Goal: Find specific page/section: Find specific page/section

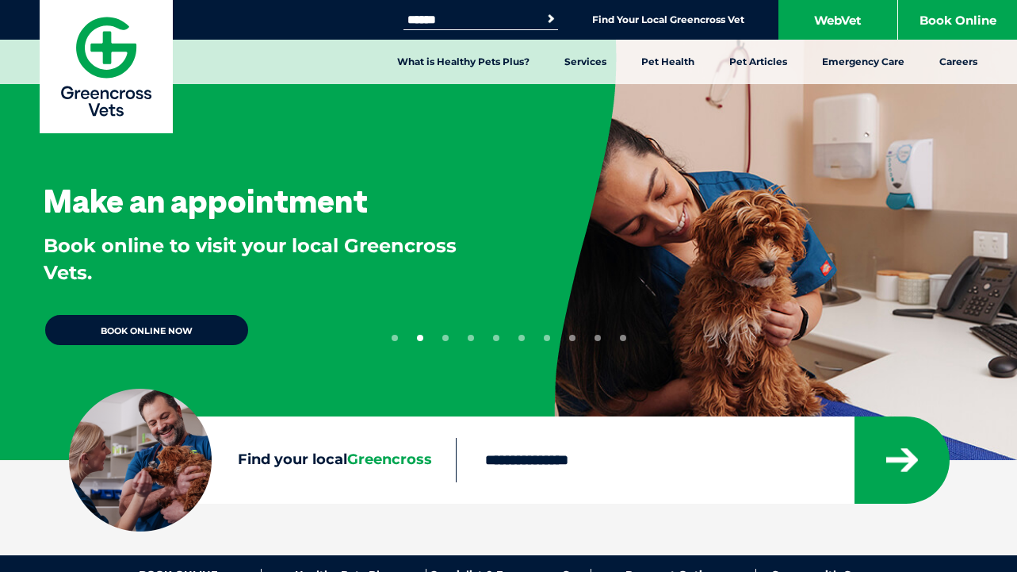
click at [369, 464] on span "Greencross" at bounding box center [389, 458] width 85 height 17
click at [456, 464] on input "Find your local Greencross" at bounding box center [655, 460] width 398 height 44
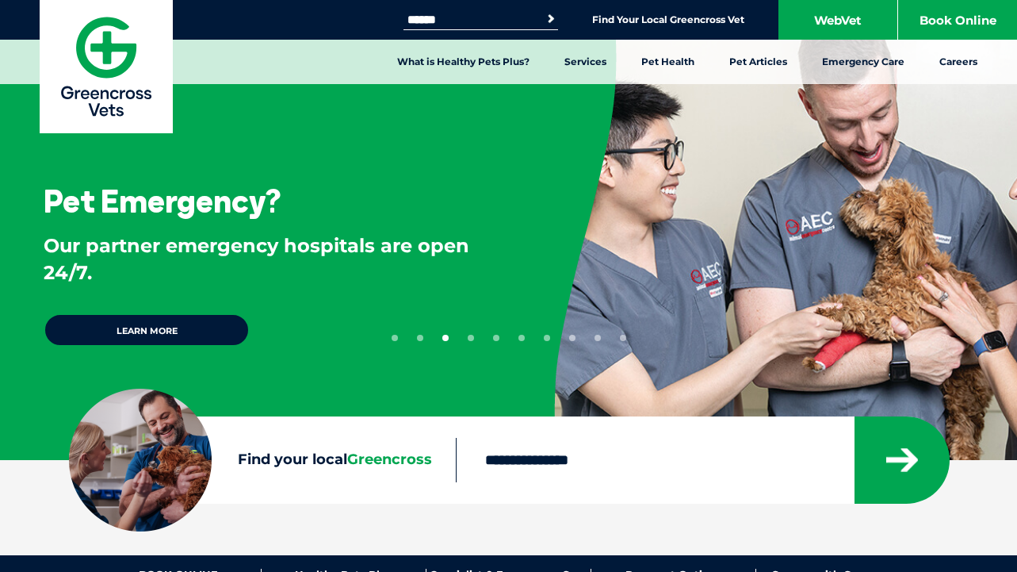
click at [388, 458] on span "Greencross" at bounding box center [389, 458] width 85 height 17
click at [456, 458] on input "Find your local Greencross" at bounding box center [655, 460] width 398 height 44
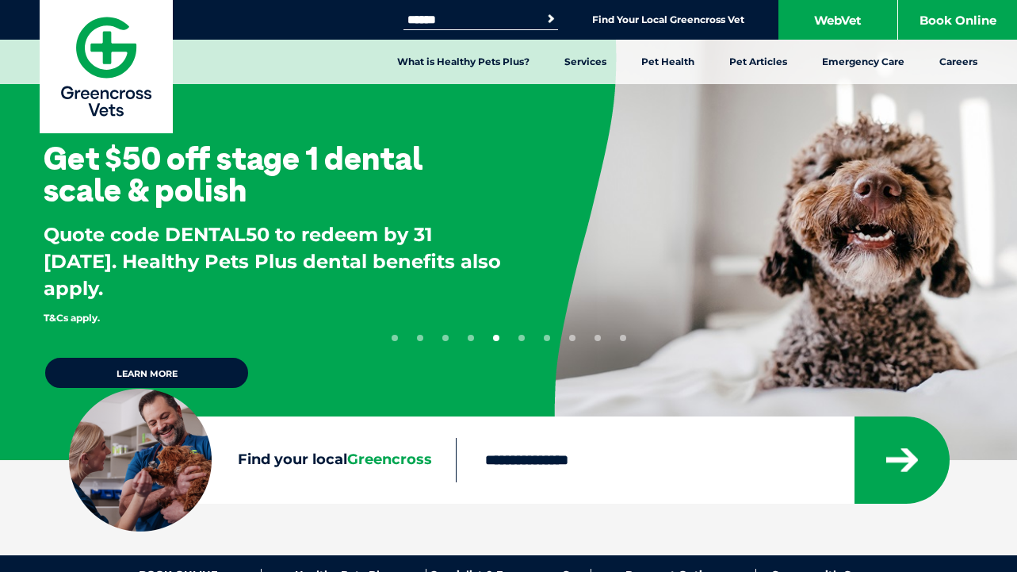
click at [495, 463] on input "Find your local Greencross" at bounding box center [655, 460] width 398 height 44
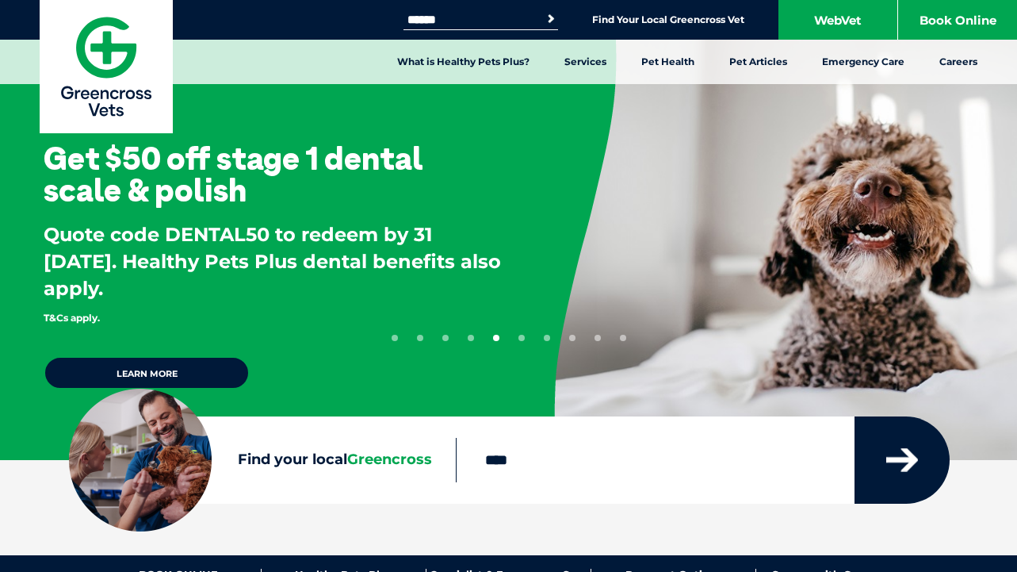
type input "****"
click at [901, 462] on icon "submit" at bounding box center [903, 460] width 32 height 24
